Goal: Information Seeking & Learning: Learn about a topic

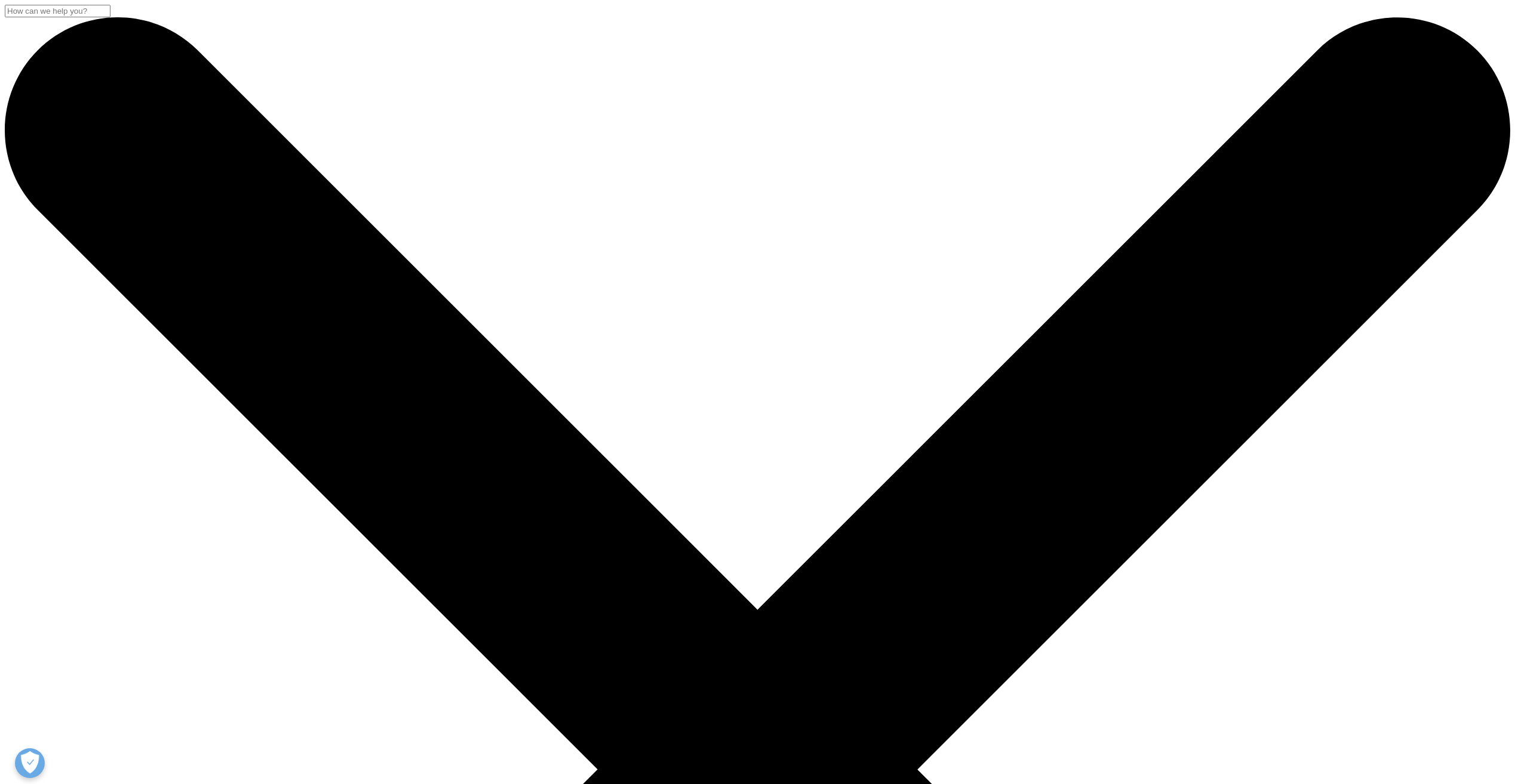
click at [72, 654] on link "IRT Videos" at bounding box center [51, 648] width 44 height 10
